Goal: Transaction & Acquisition: Purchase product/service

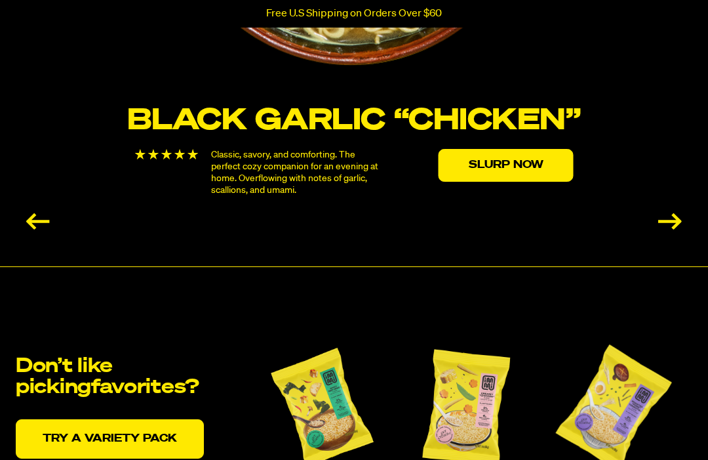
scroll to position [2477, 0]
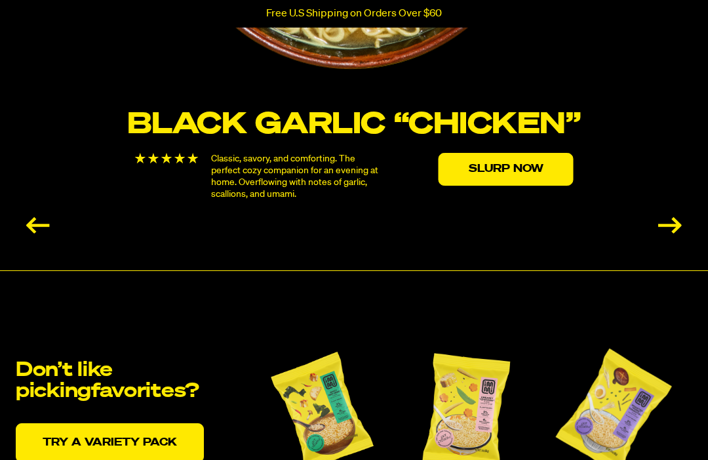
click at [526, 171] on link "Slurp Now" at bounding box center [506, 169] width 135 height 33
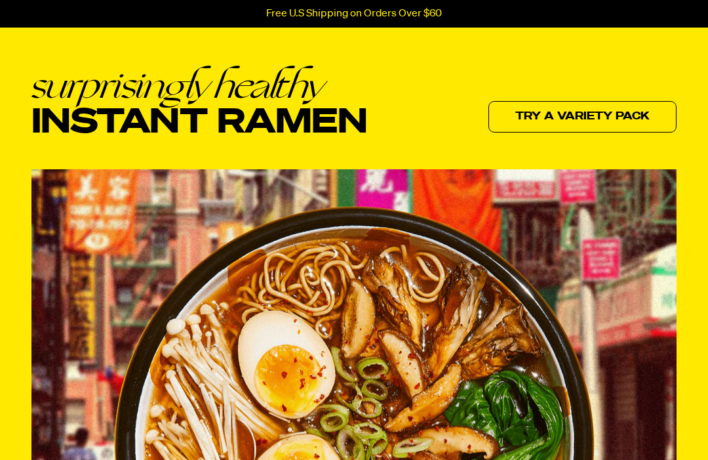
scroll to position [0, 0]
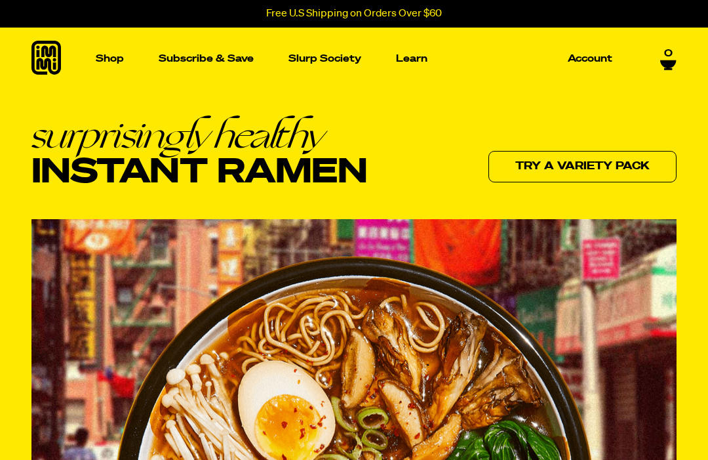
click at [251, 193] on img "Main navigation" at bounding box center [267, 181] width 133 height 133
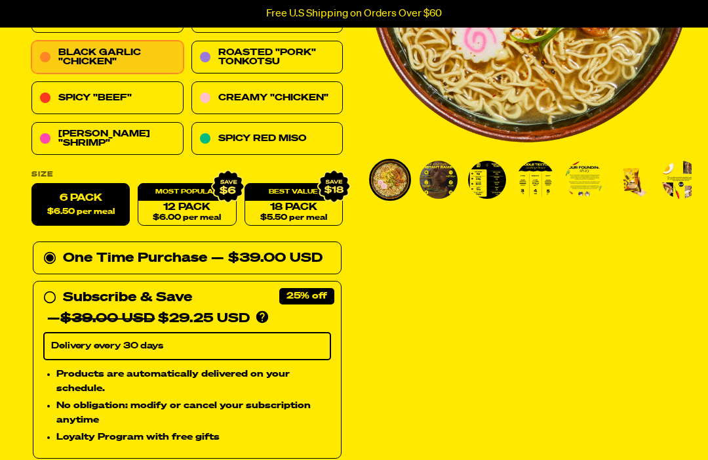
scroll to position [270, 0]
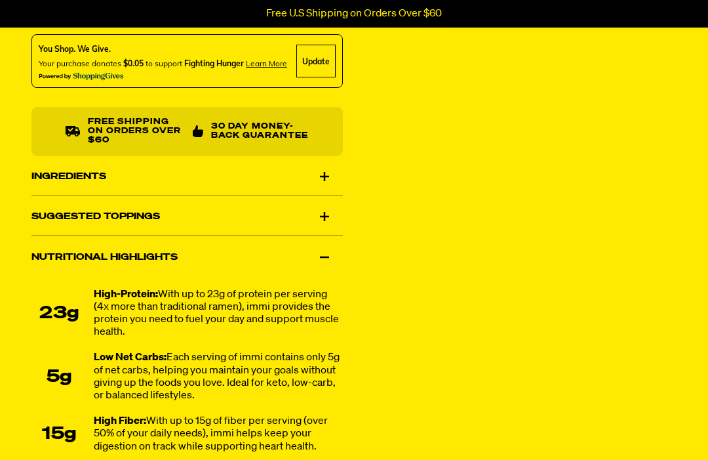
scroll to position [715, 0]
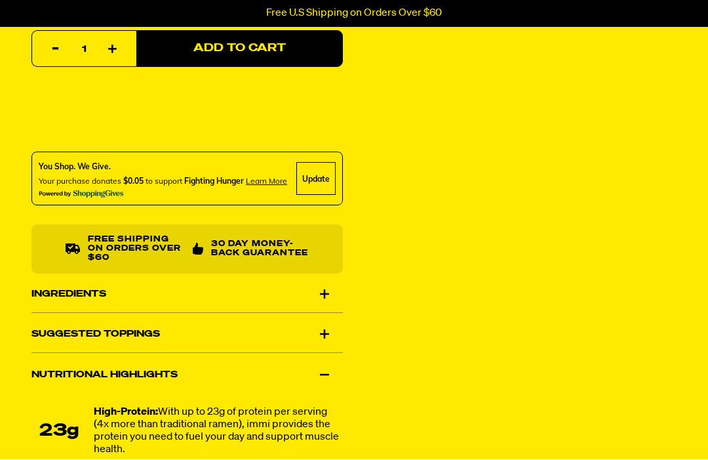
click at [51, 281] on div "Ingredients" at bounding box center [187, 294] width 312 height 37
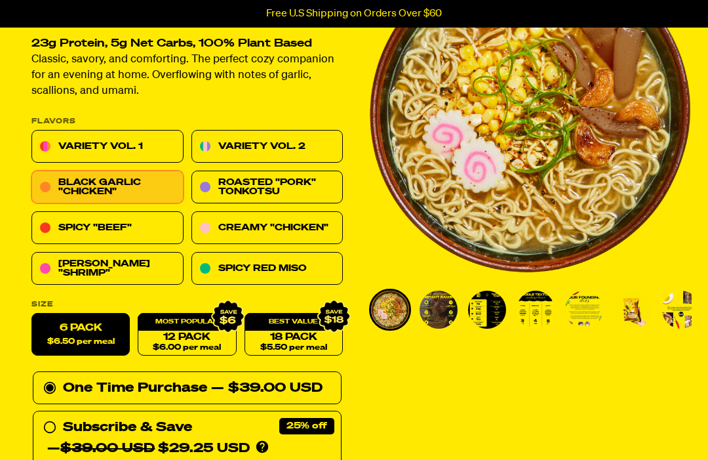
scroll to position [0, 0]
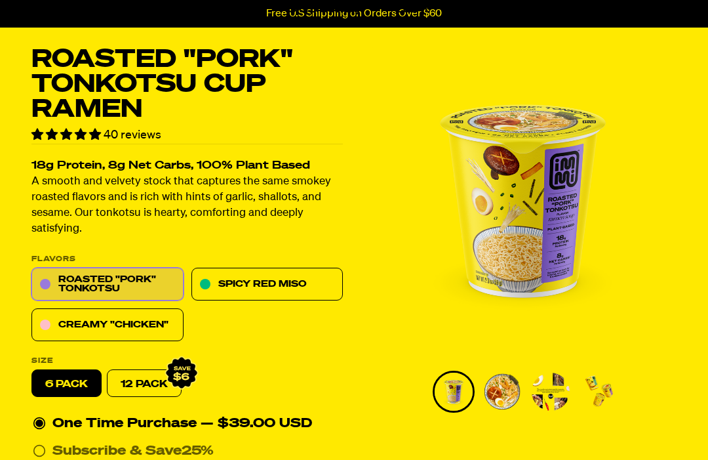
scroll to position [45, 0]
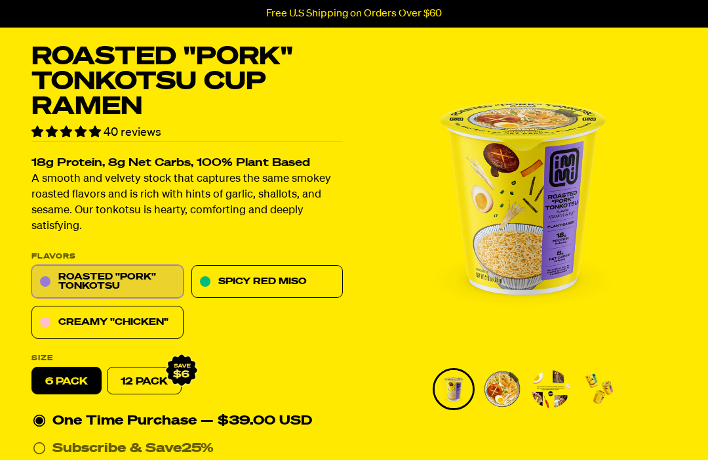
click at [57, 314] on link "Creamy "Chicken"" at bounding box center [107, 322] width 152 height 33
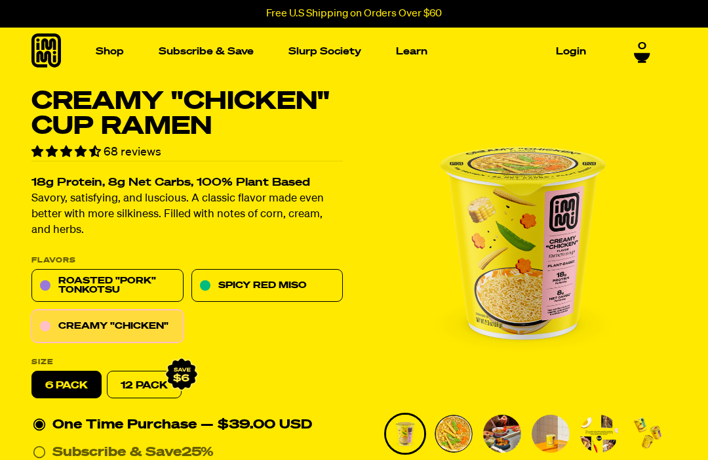
click at [243, 133] on h1 "Creamy "Chicken" Cup Ramen" at bounding box center [187, 114] width 312 height 50
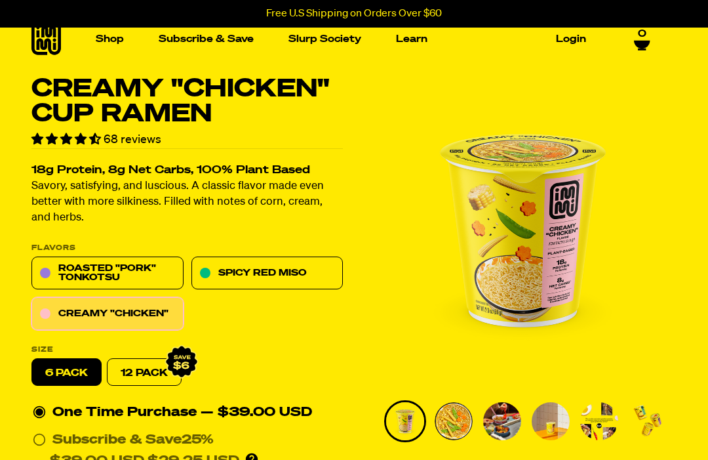
scroll to position [12, 0]
